Goal: Transaction & Acquisition: Purchase product/service

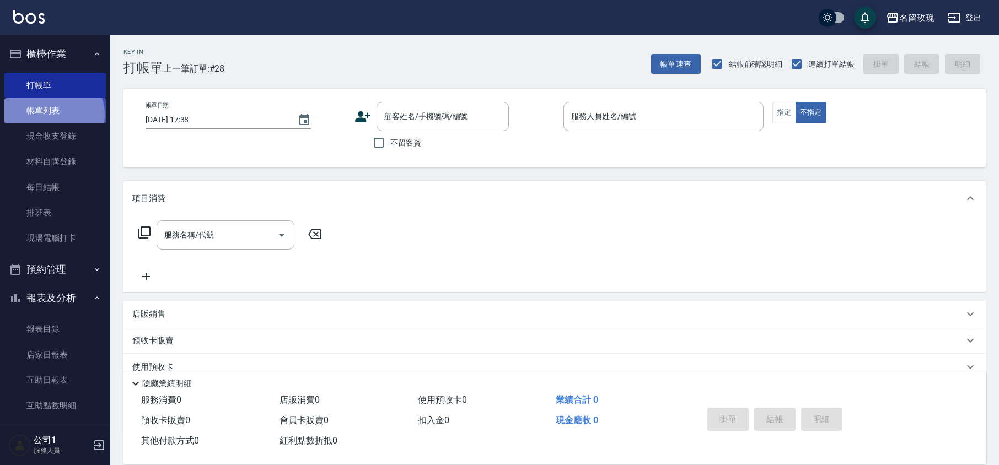
click at [53, 115] on link "帳單列表" at bounding box center [54, 110] width 101 height 25
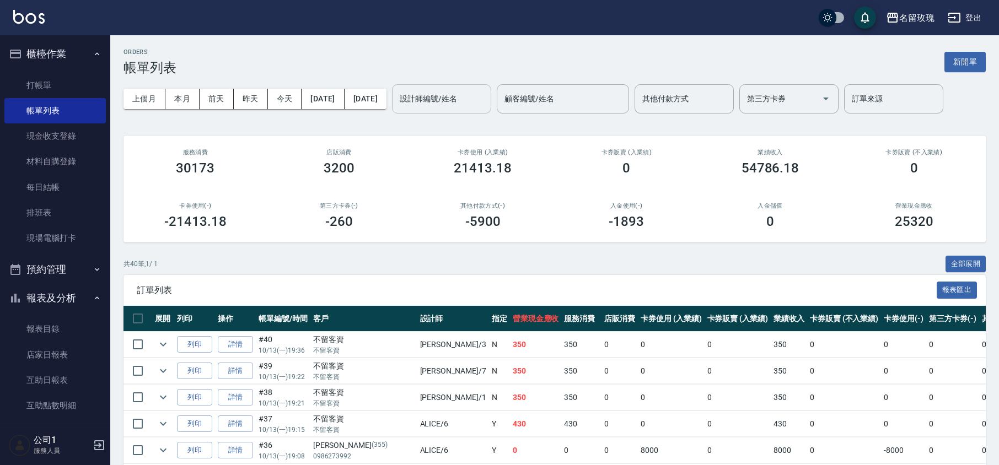
click at [472, 98] on input "設計師編號/姓名" at bounding box center [441, 98] width 89 height 19
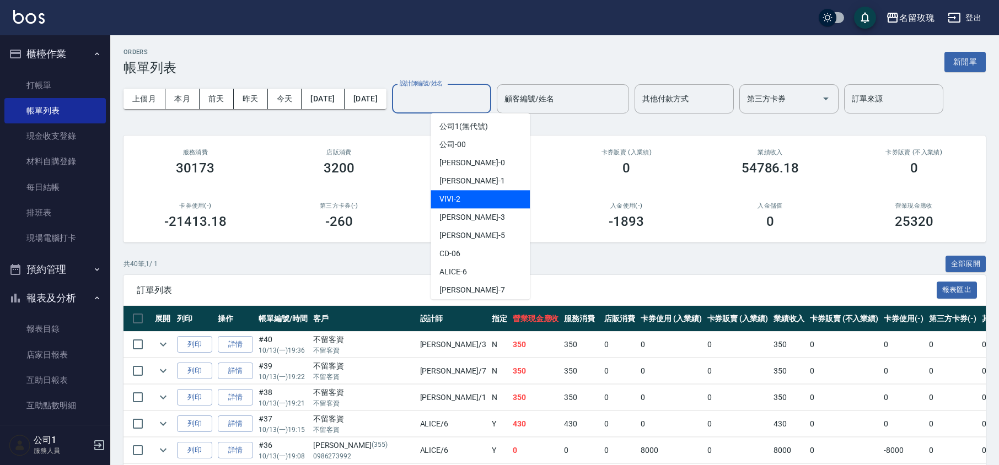
click at [472, 203] on div "VIVI -2" at bounding box center [480, 199] width 99 height 18
type input "VIVI-2"
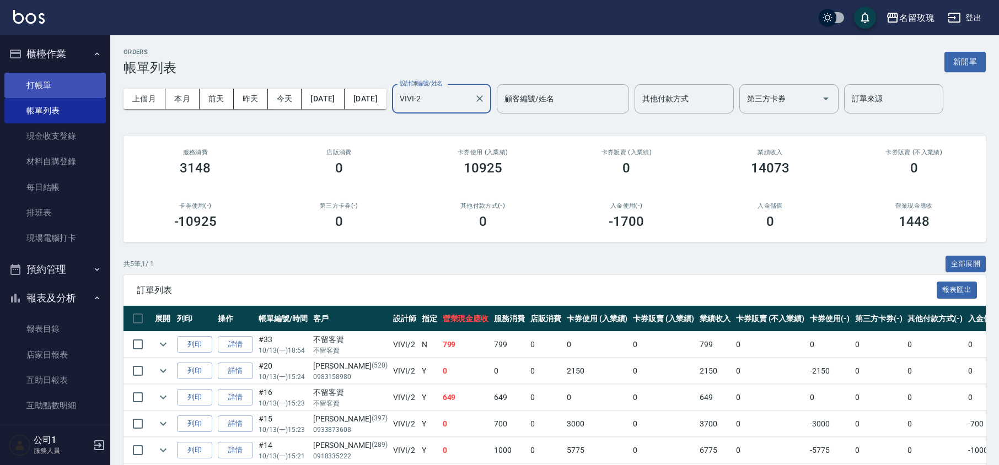
click at [56, 89] on link "打帳單" at bounding box center [54, 85] width 101 height 25
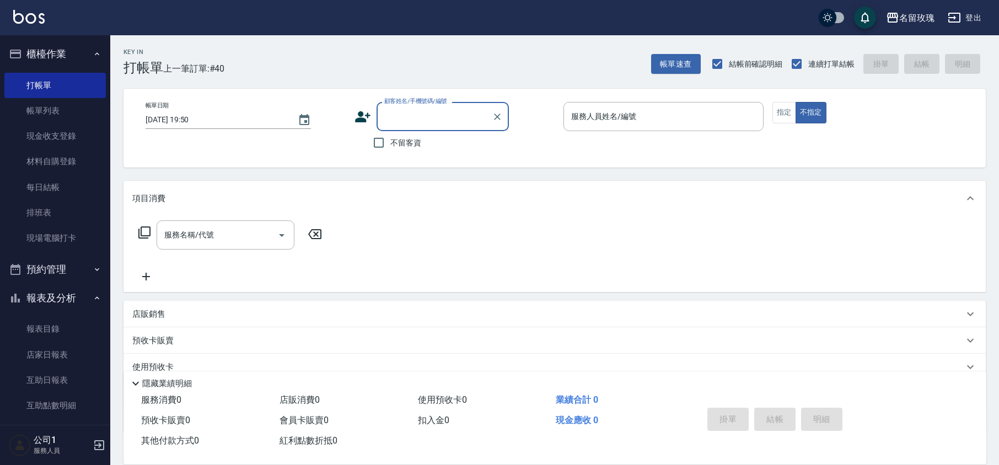
click at [400, 146] on span "不留客資" at bounding box center [405, 143] width 31 height 12
click at [390, 146] on input "不留客資" at bounding box center [378, 142] width 23 height 23
checkbox input "true"
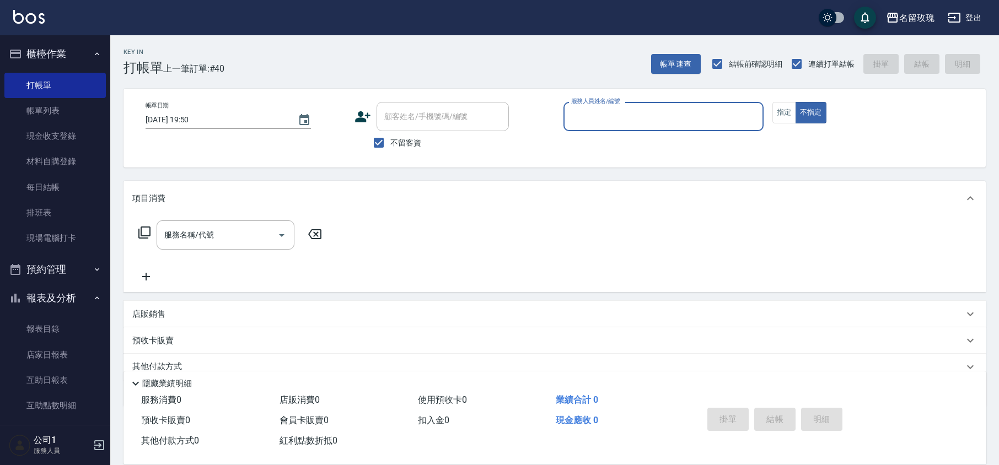
click at [607, 107] on input "服務人員姓名/編號" at bounding box center [663, 116] width 190 height 19
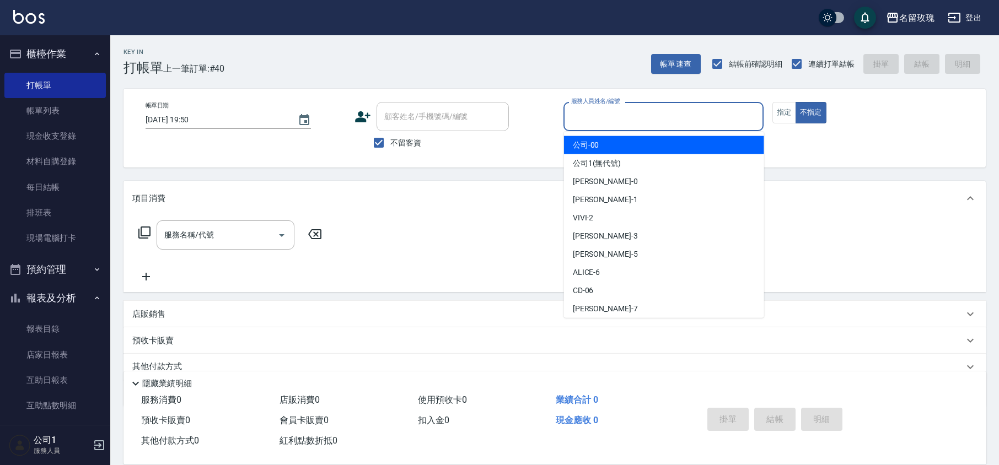
type input "ㄉ"
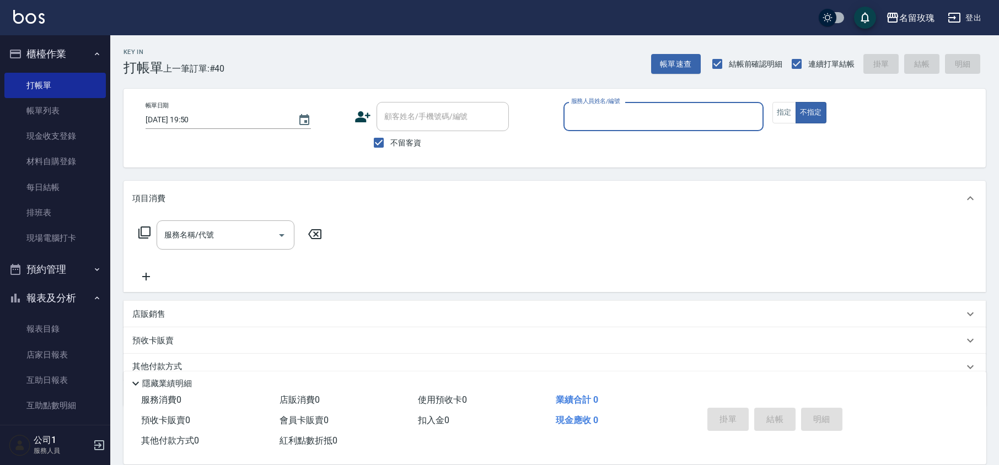
drag, startPoint x: 594, startPoint y: 115, endPoint x: 420, endPoint y: 86, distance: 177.1
click at [499, 100] on div "帳單日期 [DATE] 19:50 顧客姓名/手機號碼/編號 顧客姓名/手機號碼/編號 不留客資 服務人員姓名/編號 服務人員姓名/編號 指定 不指定" at bounding box center [554, 128] width 862 height 79
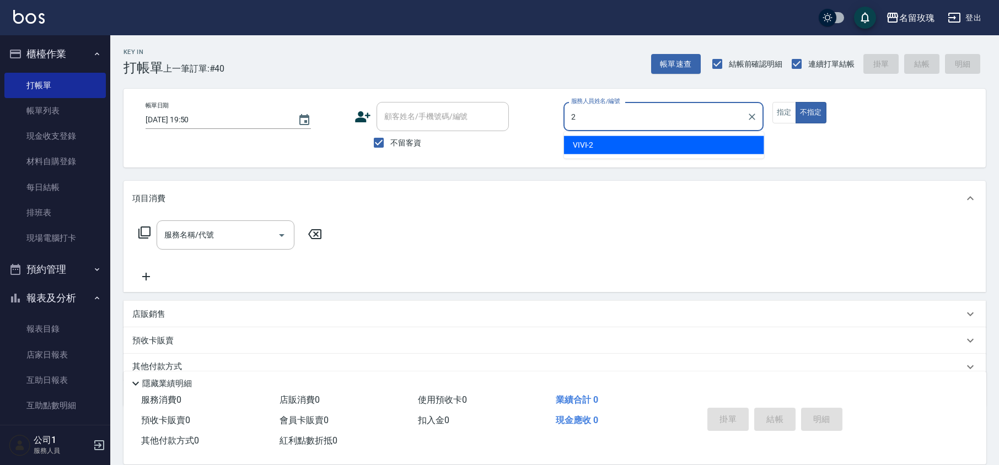
type input "VIVI-2"
type button "false"
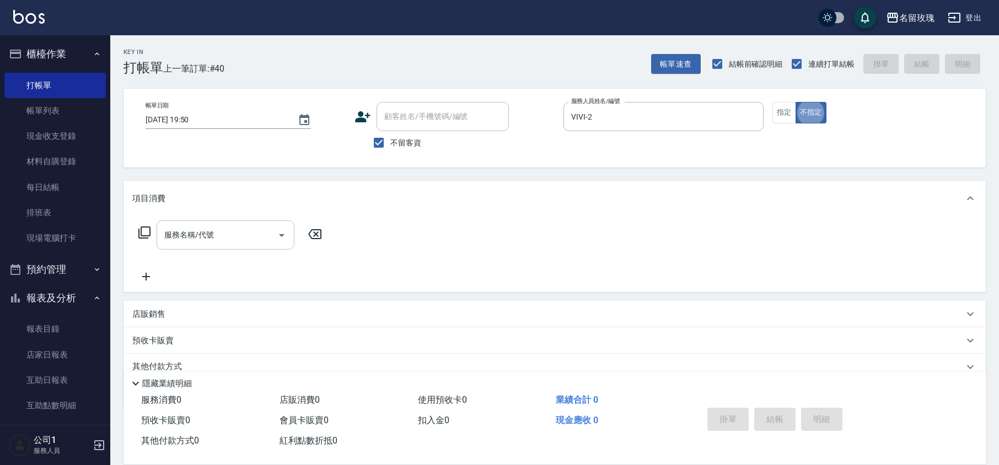
click at [217, 232] on input "服務名稱/代號" at bounding box center [217, 234] width 111 height 19
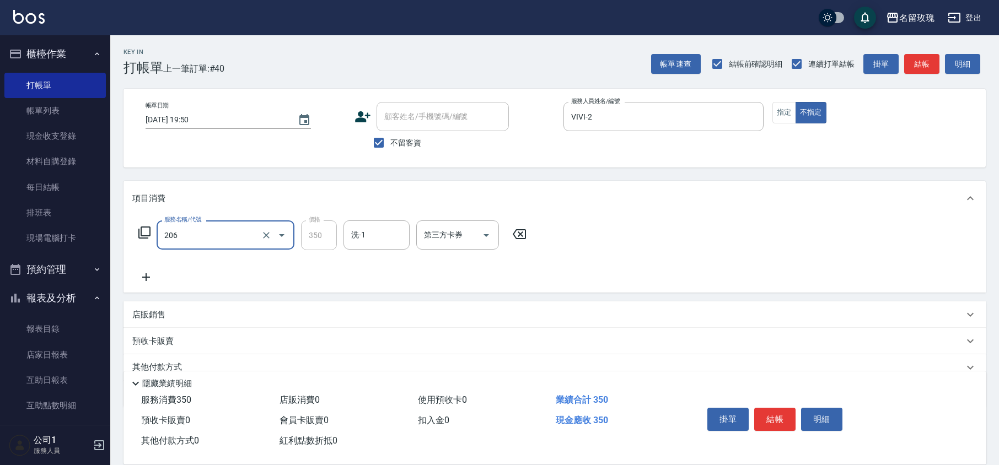
type input "洗髮精油(206)"
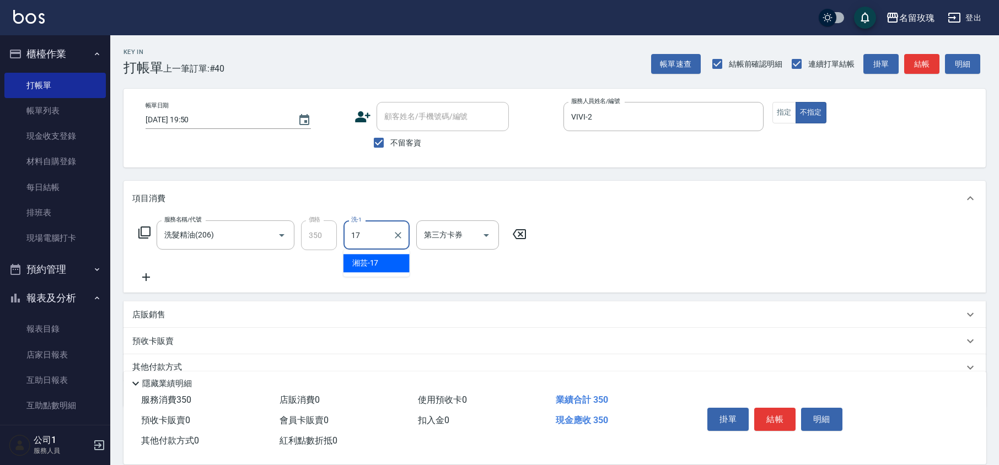
type input "湘芸-17"
click at [764, 404] on div "掛單 結帳 明細" at bounding box center [775, 421] width 144 height 35
click at [777, 410] on button "結帳" at bounding box center [774, 419] width 41 height 23
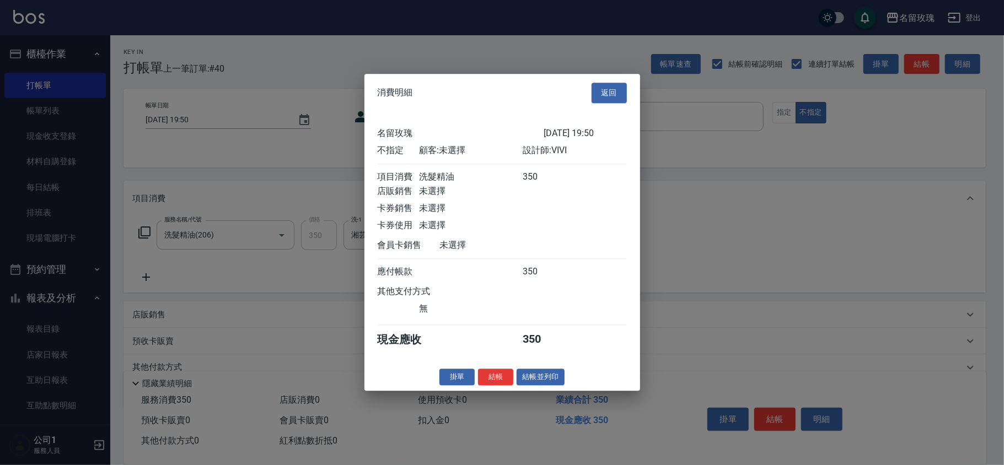
drag, startPoint x: 493, startPoint y: 374, endPoint x: 496, endPoint y: 379, distance: 6.4
click at [493, 376] on button "結帳" at bounding box center [495, 377] width 35 height 17
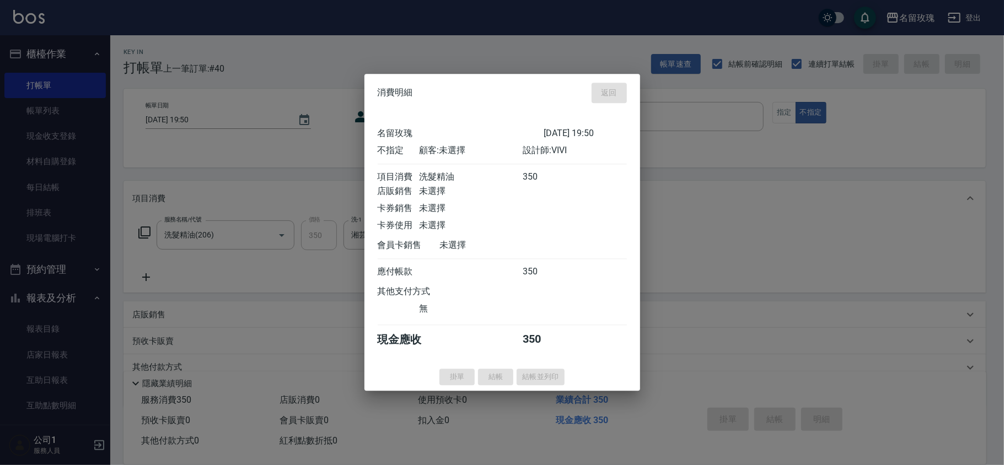
type input "[DATE] 19:51"
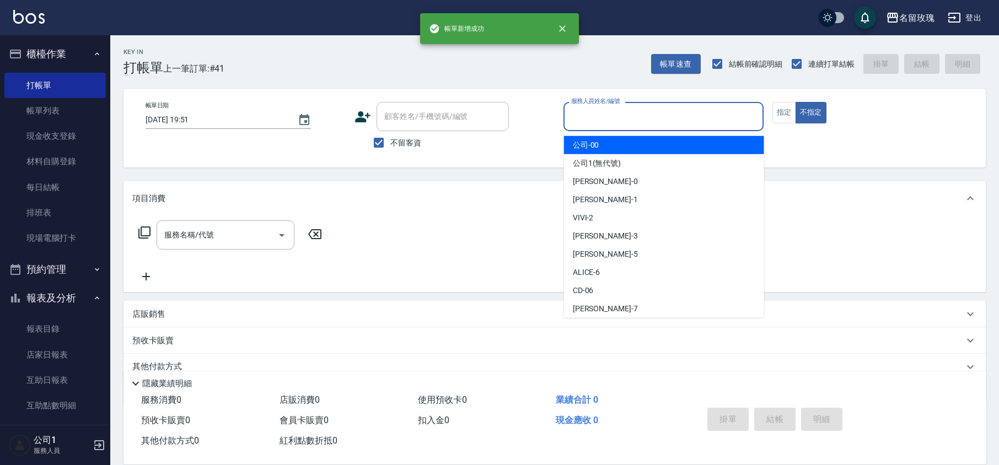
click at [589, 107] on input "服務人員姓名/編號" at bounding box center [663, 116] width 190 height 19
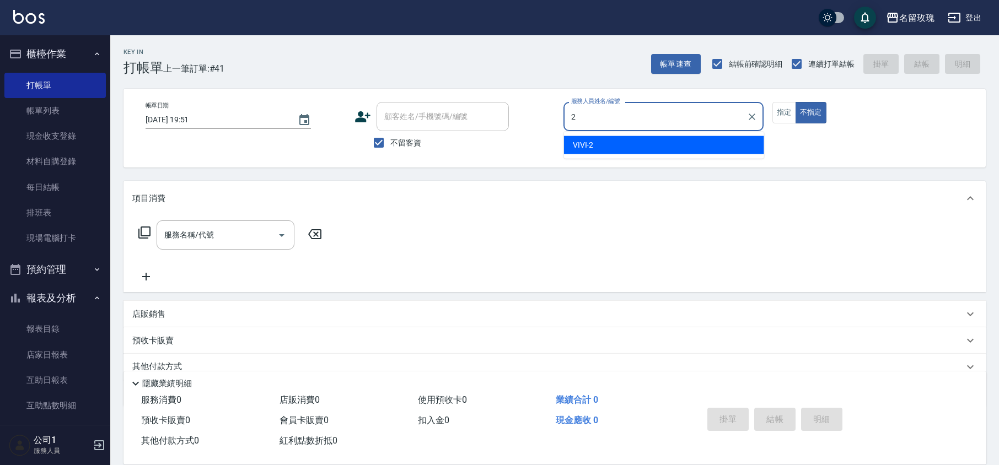
type input "VIVI-2"
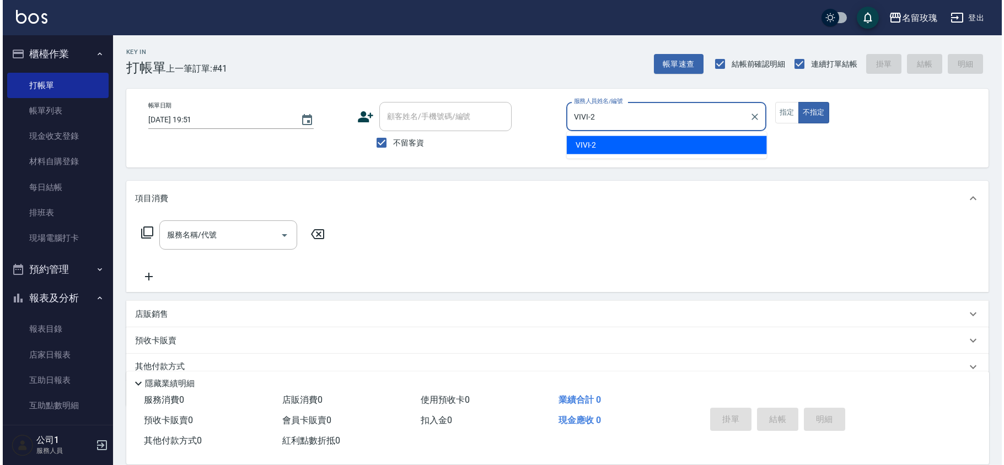
scroll to position [45, 0]
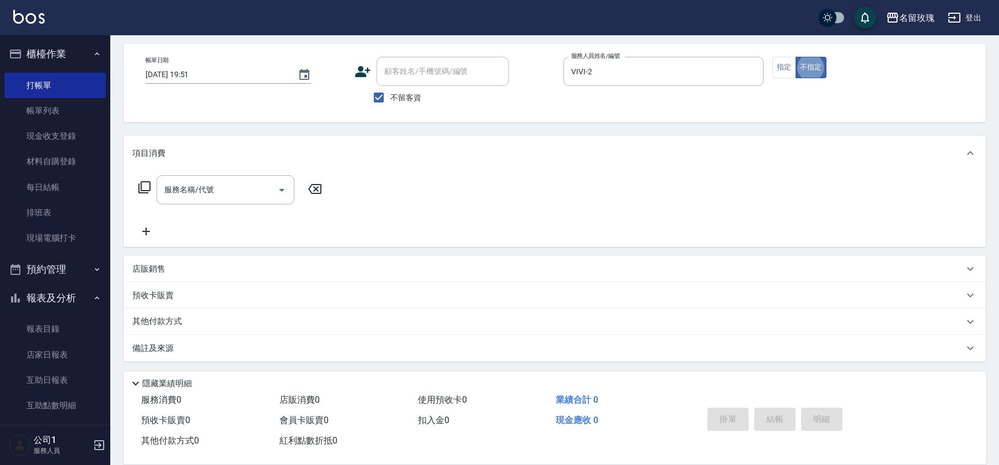
click at [144, 188] on icon at bounding box center [144, 187] width 13 height 13
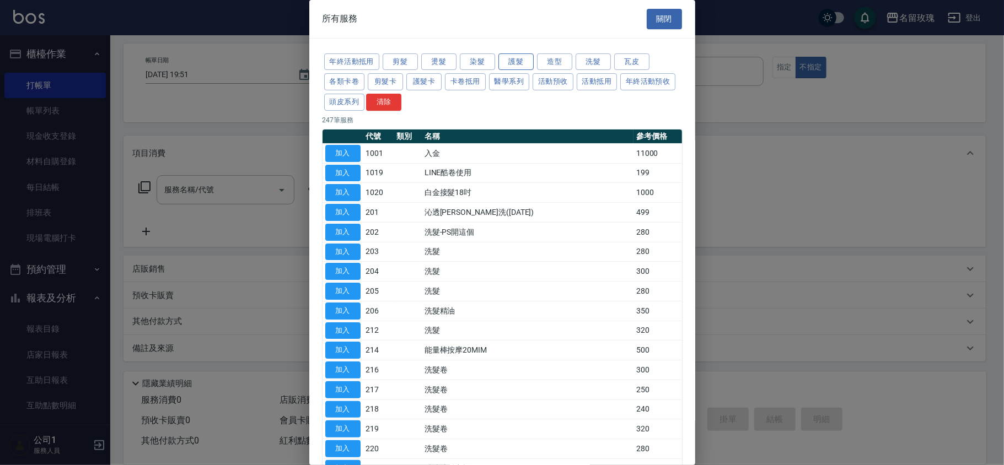
click at [517, 65] on button "護髮" at bounding box center [515, 61] width 35 height 17
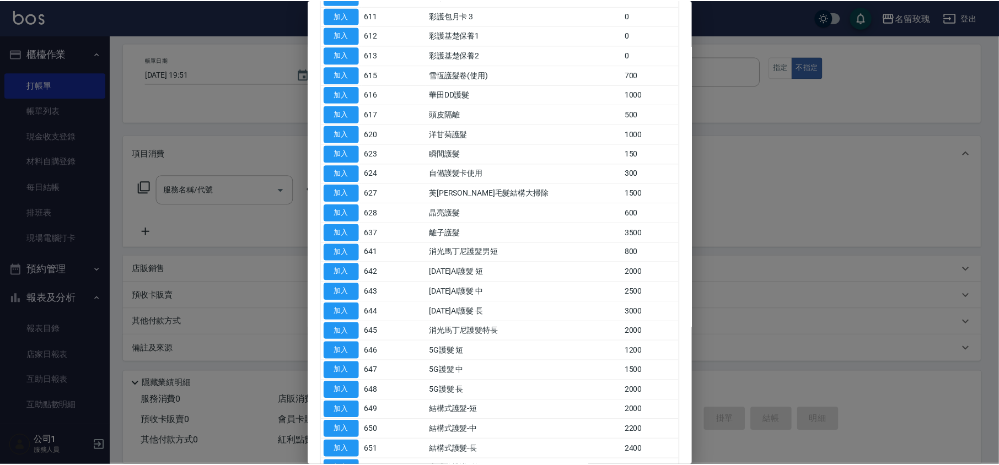
scroll to position [294, 0]
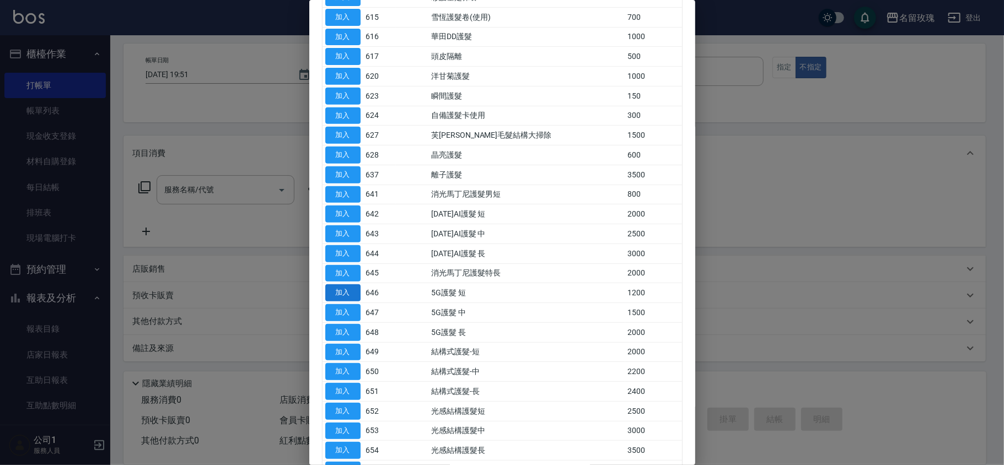
click at [347, 296] on button "加入" at bounding box center [342, 292] width 35 height 17
type input "5G護髮 短(646)"
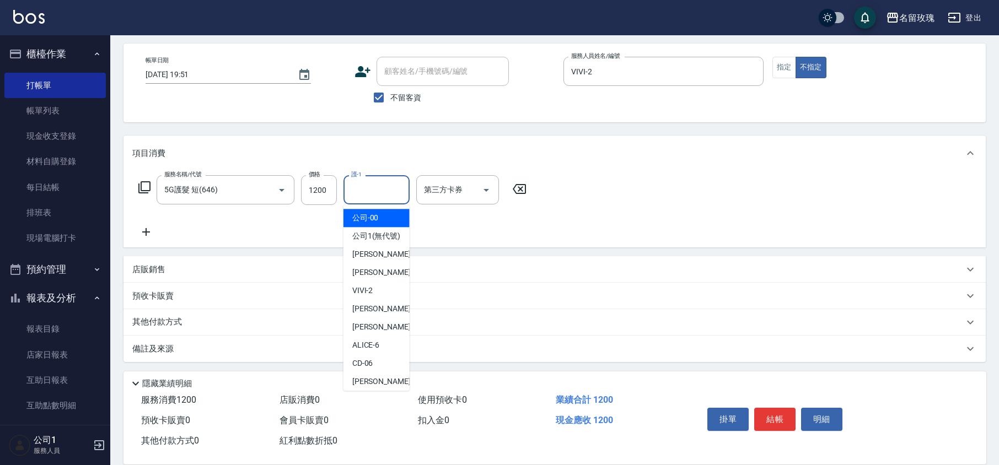
click at [382, 195] on input "護-1" at bounding box center [376, 189] width 56 height 19
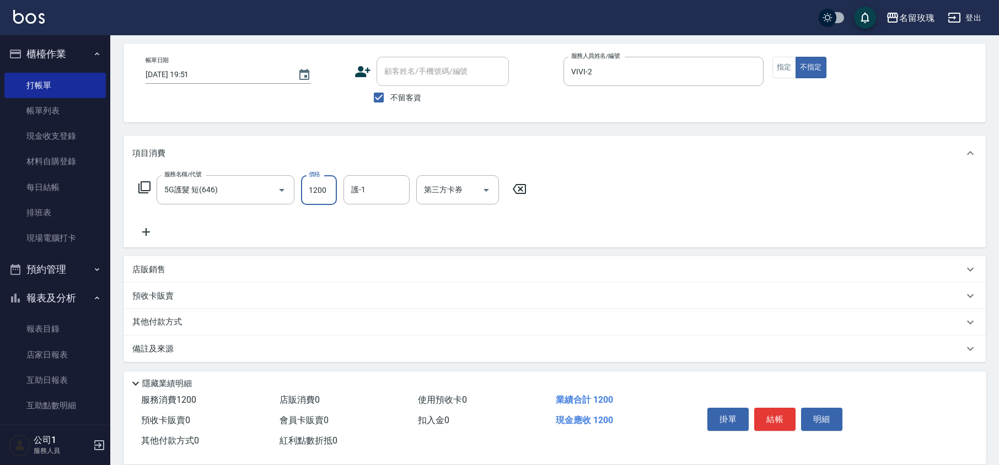
click at [319, 189] on input "1200" at bounding box center [319, 190] width 36 height 30
type input "960"
click at [369, 186] on input "護-1" at bounding box center [376, 189] width 56 height 19
click at [393, 213] on div "湘芸 -17" at bounding box center [376, 218] width 66 height 18
type input "湘芸-17"
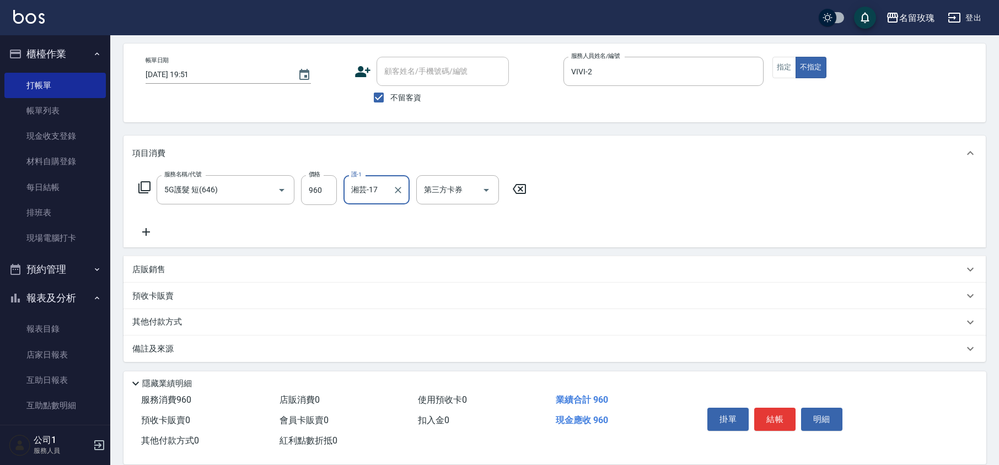
click at [144, 230] on icon at bounding box center [146, 231] width 28 height 13
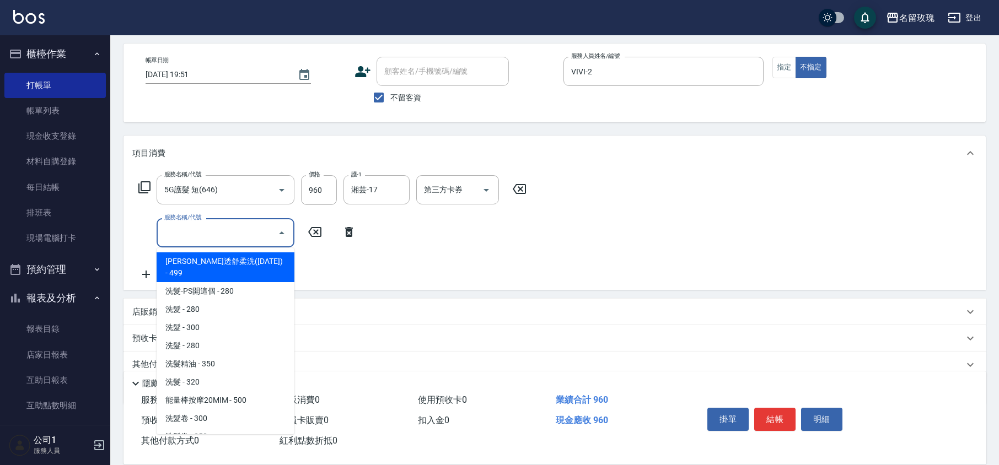
click at [180, 228] on input "服務名稱/代號" at bounding box center [217, 232] width 111 height 19
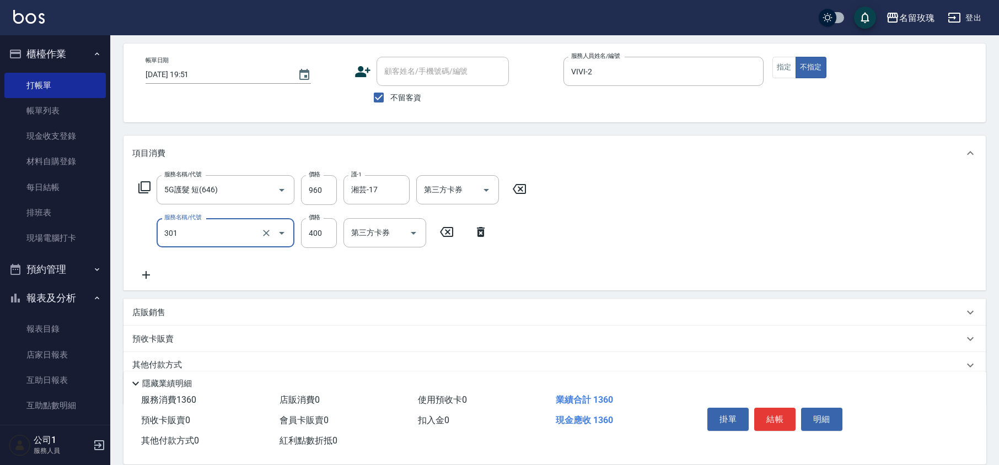
type input "剪髮(301)"
click at [142, 278] on icon at bounding box center [146, 274] width 28 height 13
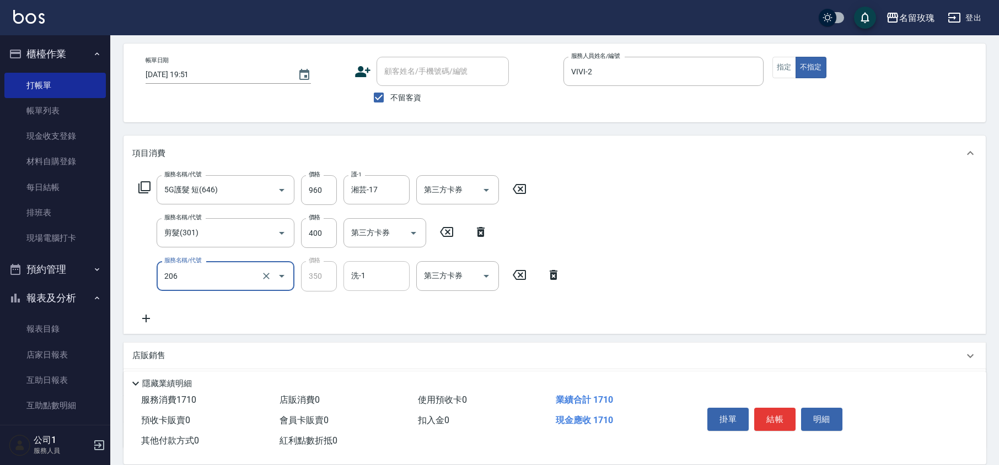
type input "洗髮精油(206)"
click at [377, 282] on input "洗-1" at bounding box center [376, 275] width 56 height 19
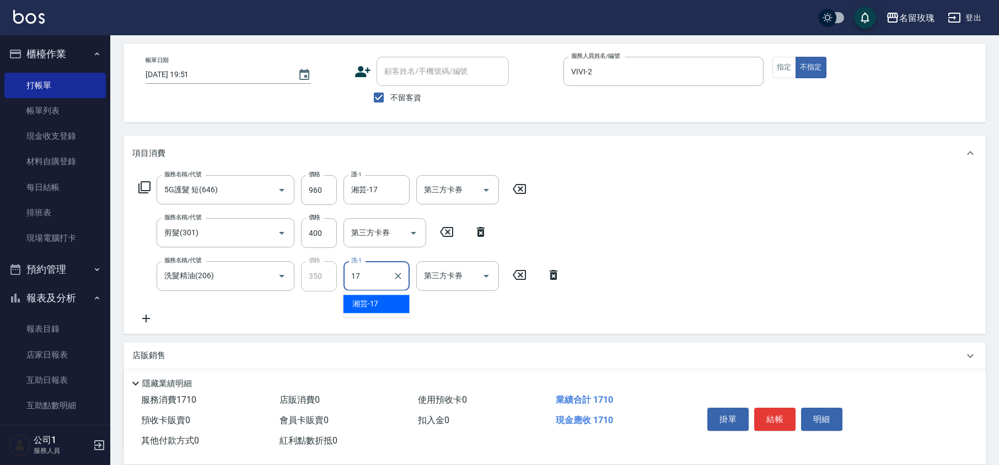
type input "湘芸-17"
click at [629, 229] on div "服務名稱/代號 5G護髮 短(646) 服務名稱/代號 價格 960 價格 護-1 湘芸-17 護-1 第三方卡券 第三方卡券 服務名稱/代號 剪髮(301)…" at bounding box center [554, 252] width 862 height 163
click at [779, 415] on button "結帳" at bounding box center [774, 419] width 41 height 23
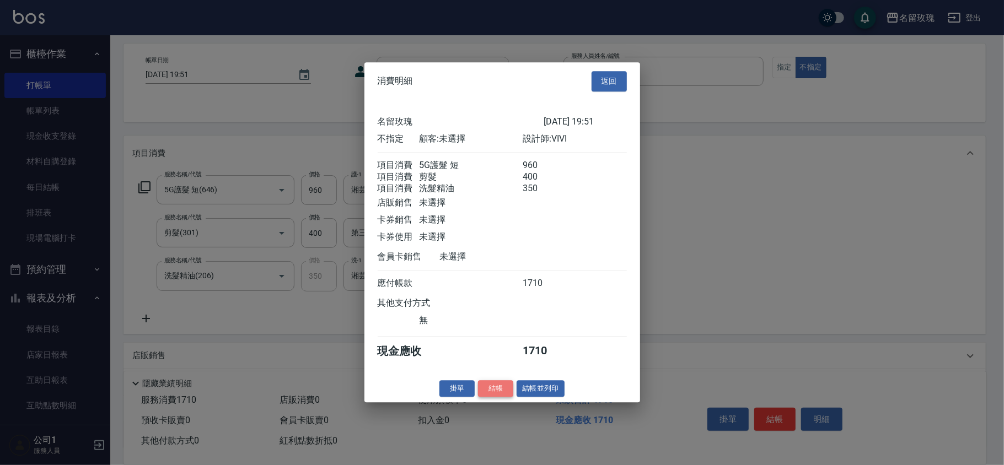
click at [488, 397] on button "結帳" at bounding box center [495, 388] width 35 height 17
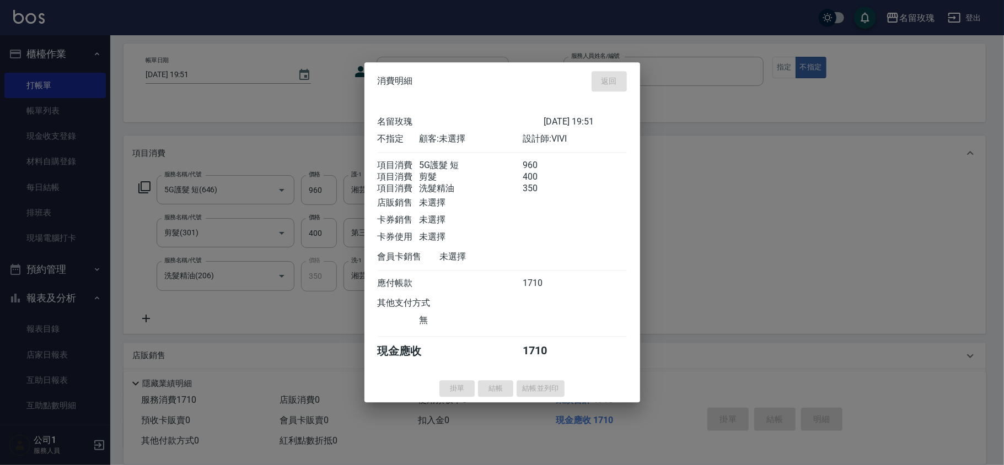
type input "[DATE] 19:52"
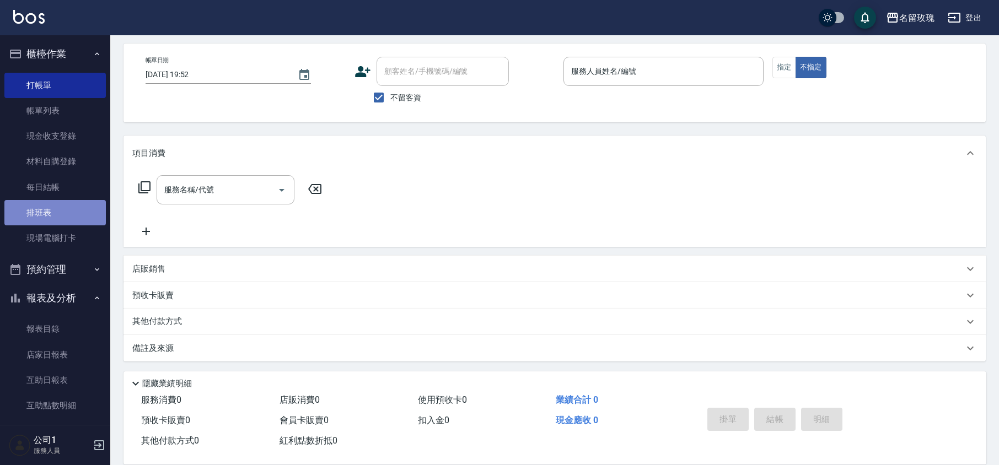
click at [82, 200] on link "排班表" at bounding box center [54, 212] width 101 height 25
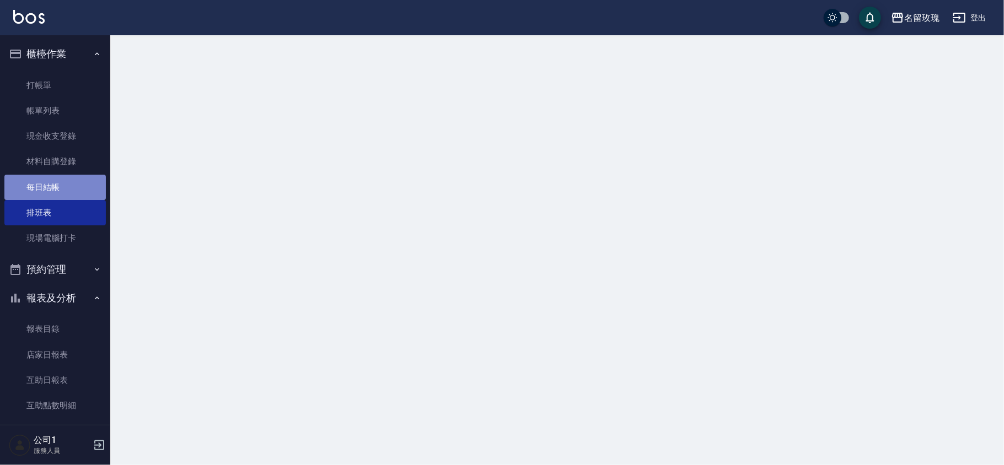
click at [78, 190] on link "每日結帳" at bounding box center [54, 187] width 101 height 25
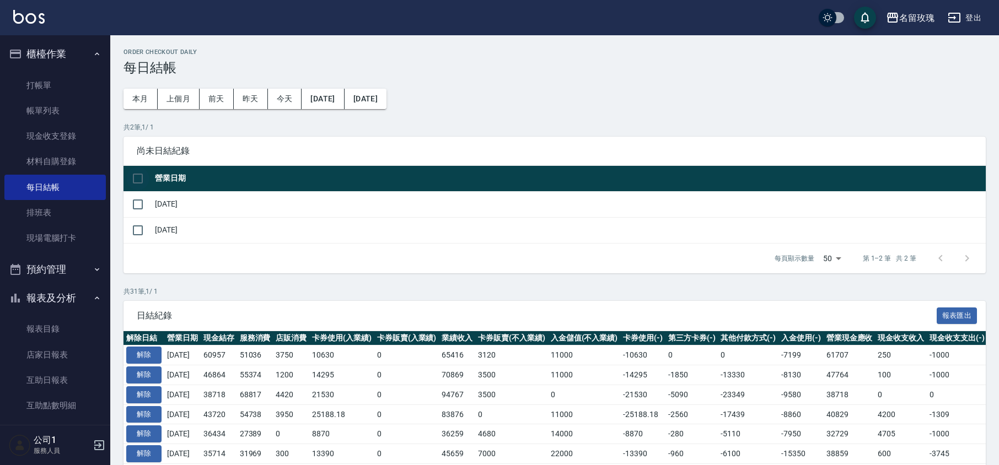
click at [138, 167] on input "checkbox" at bounding box center [137, 178] width 23 height 23
checkbox input "true"
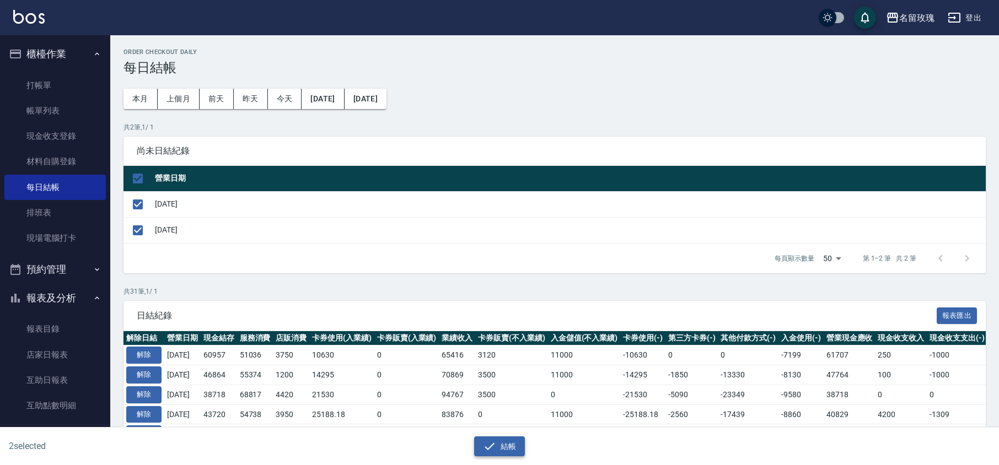
click at [499, 442] on button "結帳" at bounding box center [499, 447] width 51 height 20
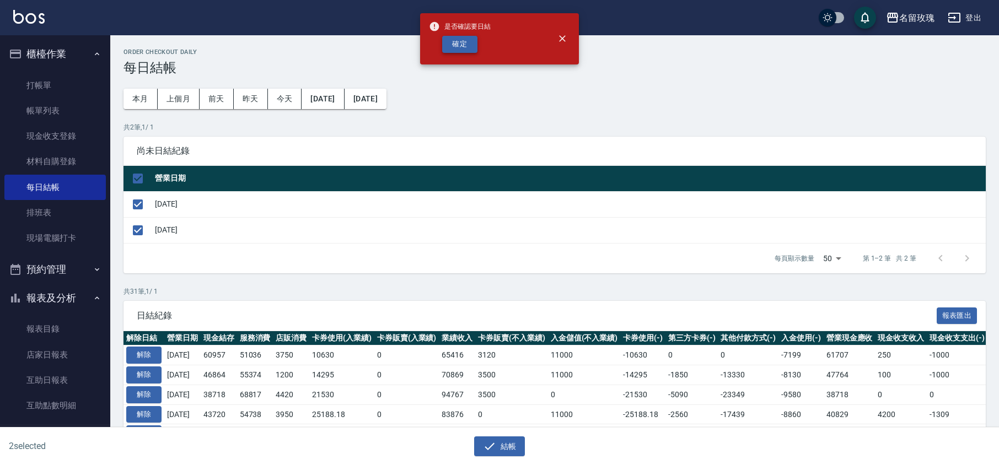
click at [466, 44] on button "確定" at bounding box center [459, 44] width 35 height 17
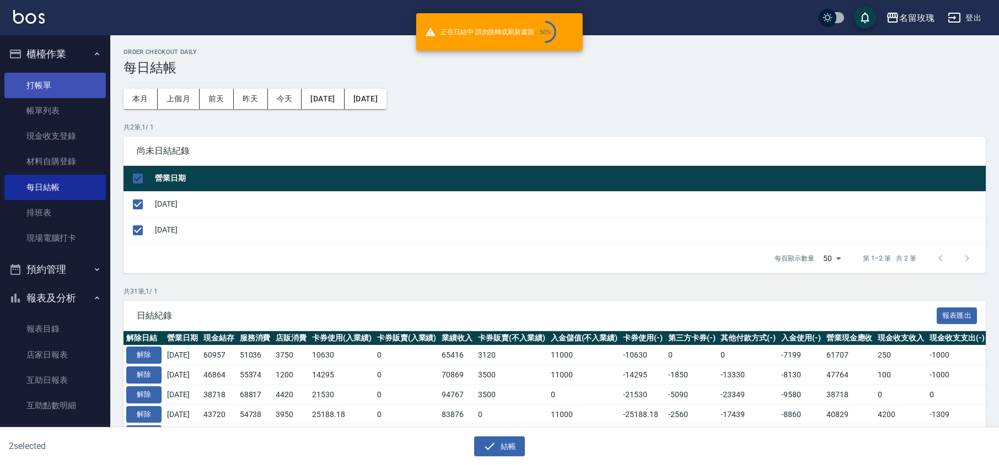
checkbox input "false"
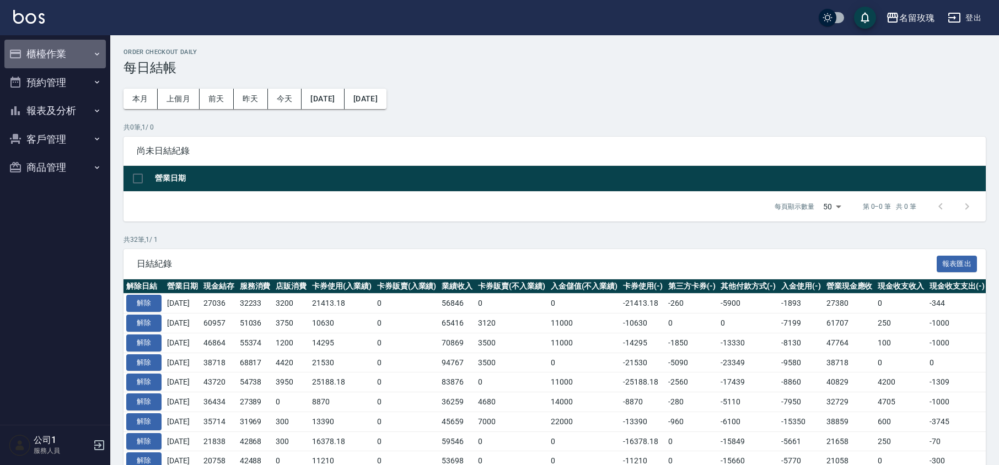
click at [54, 58] on button "櫃檯作業" at bounding box center [54, 54] width 101 height 29
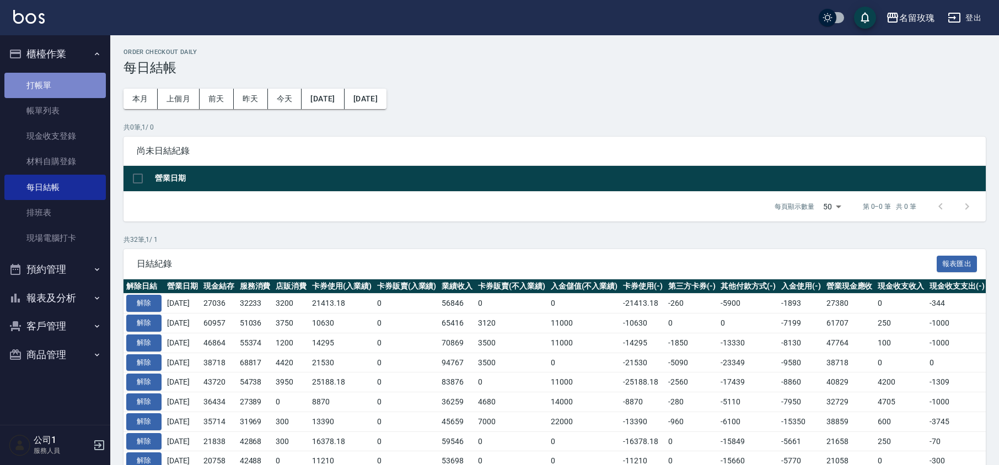
click at [45, 82] on link "打帳單" at bounding box center [54, 85] width 101 height 25
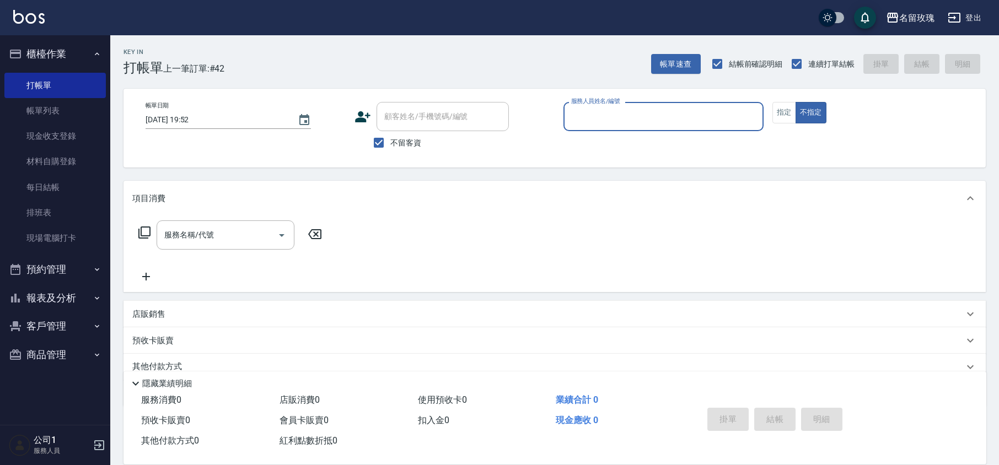
click at [52, 291] on button "報表及分析" at bounding box center [54, 298] width 101 height 29
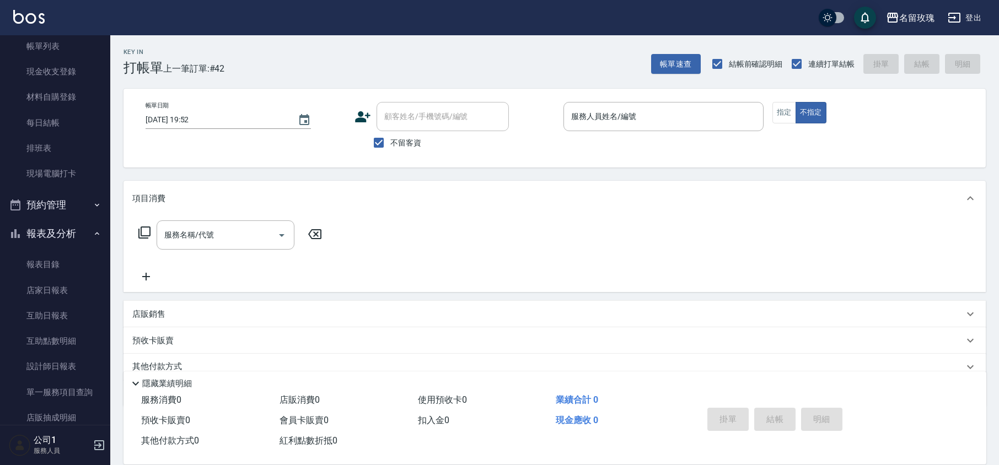
scroll to position [147, 0]
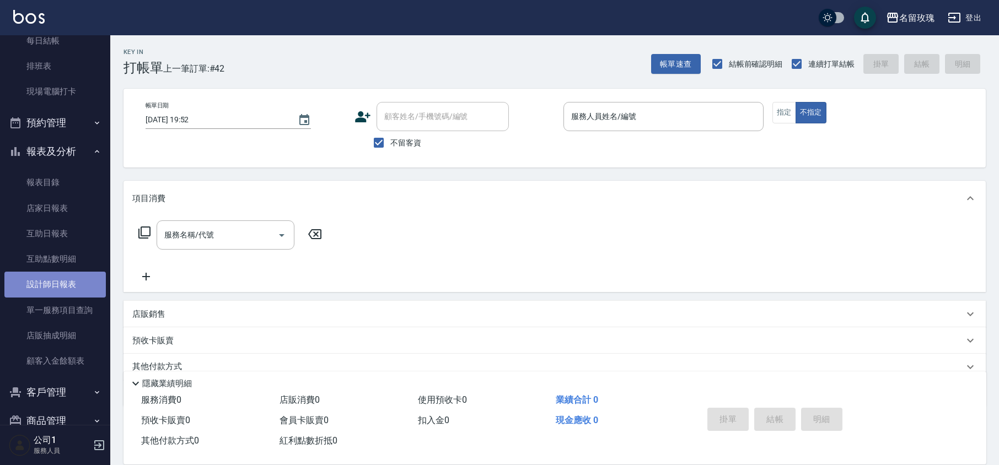
click at [95, 278] on link "設計師日報表" at bounding box center [54, 284] width 101 height 25
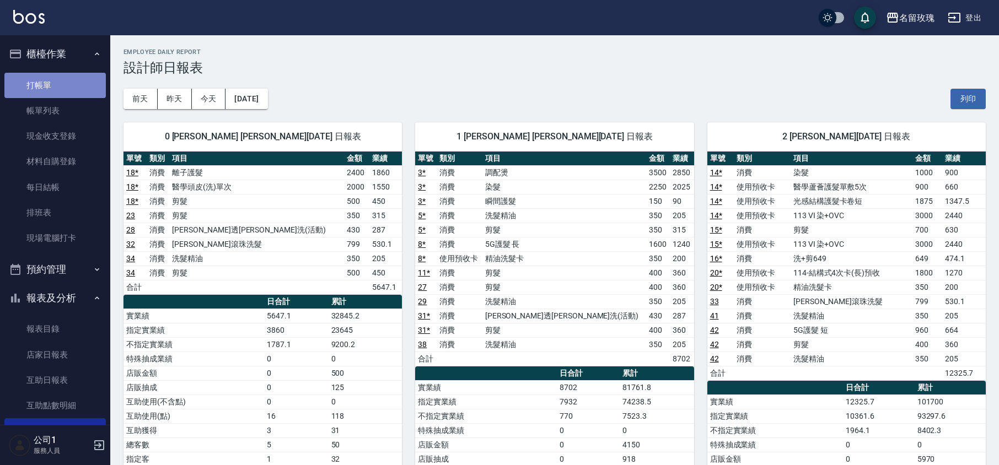
click at [63, 84] on link "打帳單" at bounding box center [54, 85] width 101 height 25
